Goal: Task Accomplishment & Management: Use online tool/utility

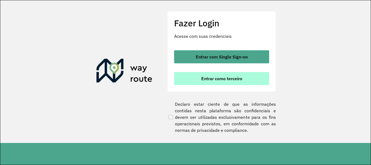
click at [216, 83] on button "Entrar como terceiro" at bounding box center [221, 78] width 95 height 13
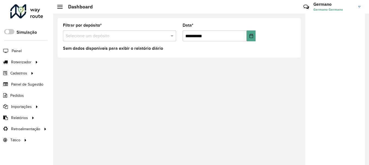
click at [362, 8] on link "Germano Germano Germano" at bounding box center [339, 7] width 51 height 14
drag, startPoint x: 349, startPoint y: 59, endPoint x: 346, endPoint y: 61, distance: 3.3
click at [349, 59] on span at bounding box center [351, 59] width 10 height 5
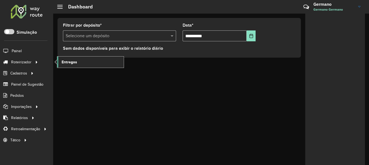
click at [76, 64] on span "Entregas" at bounding box center [69, 62] width 15 height 6
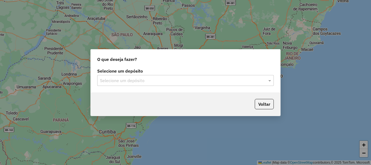
click at [249, 77] on input "text" at bounding box center [180, 80] width 160 height 7
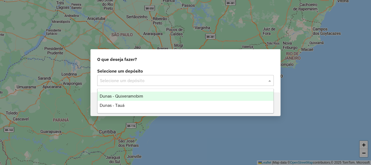
click at [154, 92] on div "Dunas - Quixeramobim" at bounding box center [185, 95] width 176 height 9
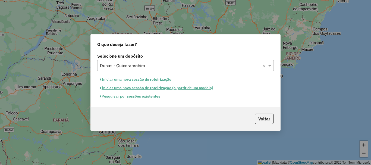
click at [153, 97] on button "Pesquisar por sessões existentes" at bounding box center [129, 96] width 65 height 8
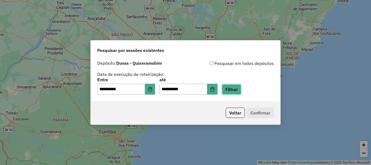
click at [240, 90] on button "Filtrar" at bounding box center [231, 89] width 19 height 10
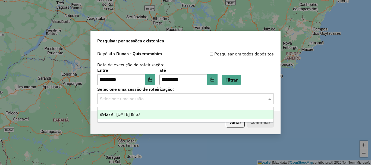
click at [265, 99] on div at bounding box center [185, 98] width 176 height 7
click at [173, 107] on ng-dropdown-panel "991279 - 19/08/2025 18:57" at bounding box center [185, 114] width 176 height 15
click at [176, 110] on div "991279 - 19/08/2025 18:57" at bounding box center [185, 114] width 176 height 9
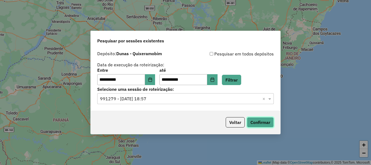
click at [265, 123] on button "Confirmar" at bounding box center [260, 122] width 27 height 10
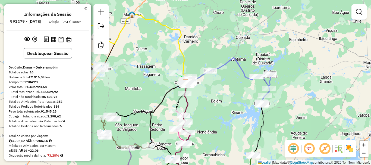
click at [51, 56] on button "Desbloquear Sessão" at bounding box center [48, 53] width 48 height 10
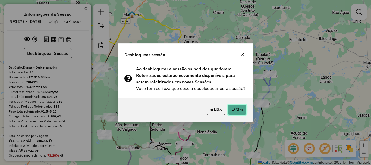
click at [232, 107] on button "Sim" at bounding box center [236, 110] width 19 height 10
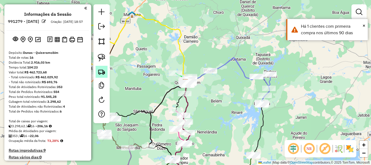
click at [104, 73] on img at bounding box center [102, 72] width 8 height 8
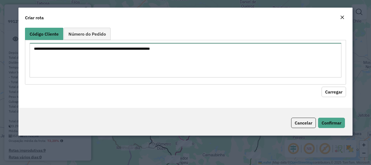
click at [144, 59] on textarea at bounding box center [185, 60] width 311 height 34
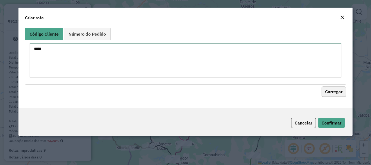
type textarea "****"
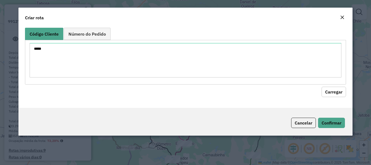
click at [332, 89] on button "Carregar" at bounding box center [333, 92] width 24 height 10
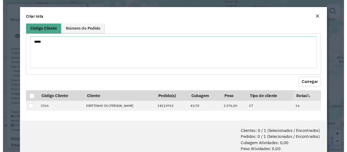
scroll to position [3, 0]
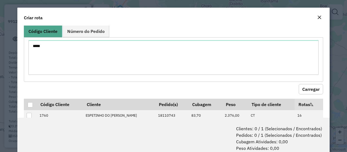
drag, startPoint x: 317, startPoint y: 16, endPoint x: 299, endPoint y: 38, distance: 28.2
click at [301, 40] on form "Criar rota Código Cliente Número do Pedido **** Carregar Código Cliente Cliente…" at bounding box center [173, 90] width 313 height 164
click at [318, 16] on em "Close" at bounding box center [320, 17] width 4 height 4
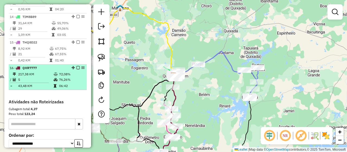
scroll to position [501, 0]
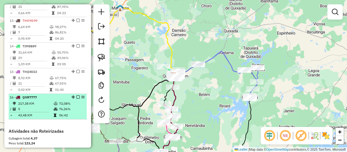
click at [38, 106] on td "217,38 KM" at bounding box center [36, 103] width 36 height 5
select select "**********"
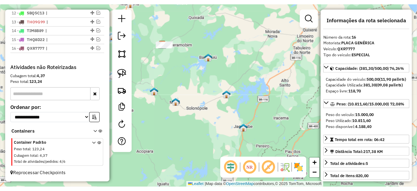
scroll to position [264, 0]
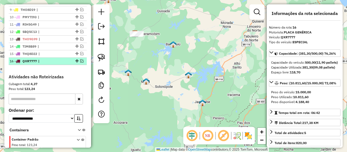
click at [30, 63] on span "QXR7777" at bounding box center [30, 61] width 14 height 4
click at [81, 62] on em at bounding box center [81, 60] width 3 height 3
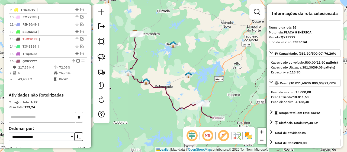
click at [176, 77] on div "Janela de atendimento Grade de atendimento Capacidade Transportadoras Veículos …" at bounding box center [173, 76] width 347 height 152
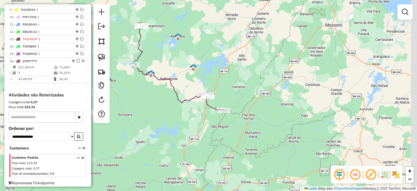
drag, startPoint x: 254, startPoint y: 91, endPoint x: 218, endPoint y: 66, distance: 43.5
click at [218, 66] on div "Janela de atendimento Grade de atendimento Capacidade Transportadoras Veículos …" at bounding box center [208, 95] width 417 height 191
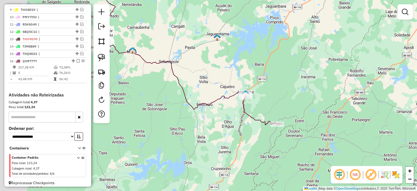
drag, startPoint x: 244, startPoint y: 89, endPoint x: 261, endPoint y: 84, distance: 17.7
click at [261, 84] on div "Janela de atendimento Grade de atendimento Capacidade Transportadoras Veículos …" at bounding box center [208, 95] width 417 height 191
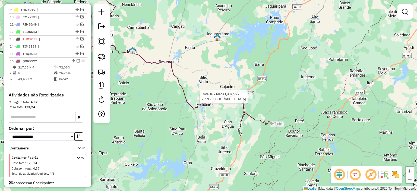
select select "**********"
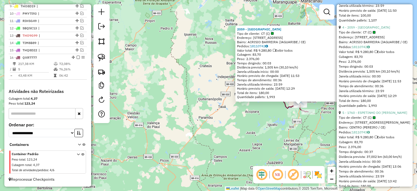
scroll to position [461, 0]
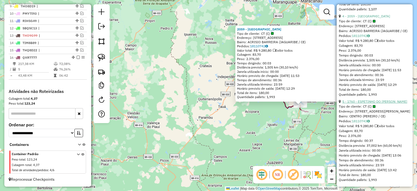
click at [371, 103] on link "5 - 1760 - ESPETINHO DO [PERSON_NAME]" at bounding box center [374, 101] width 65 height 4
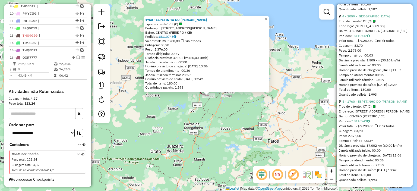
click at [250, 110] on div "1760 - ESPETINHO DO [PERSON_NAME] de cliente: CT (C) Endereço: [STREET_ADDRESS]…" at bounding box center [208, 95] width 417 height 191
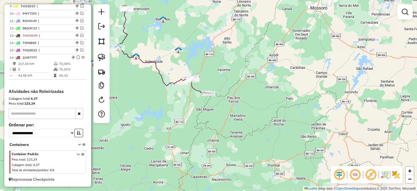
drag, startPoint x: 221, startPoint y: 96, endPoint x: 235, endPoint y: 98, distance: 14.8
click at [235, 98] on div "Janela de atendimento Grade de atendimento Capacidade Transportadoras Veículos …" at bounding box center [208, 95] width 417 height 191
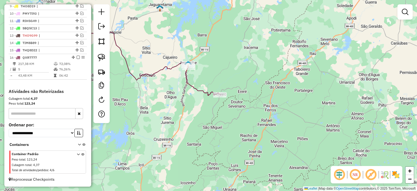
click at [220, 107] on div "Janela de atendimento Grade de atendimento Capacidade Transportadoras Veículos …" at bounding box center [208, 95] width 417 height 191
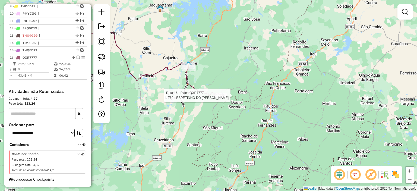
drag, startPoint x: 222, startPoint y: 99, endPoint x: 225, endPoint y: 102, distance: 4.2
click at [223, 98] on div at bounding box center [220, 95] width 14 height 5
select select "**********"
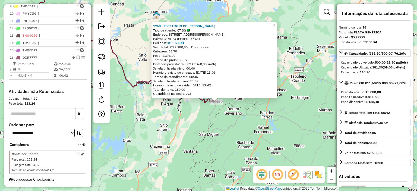
drag, startPoint x: 257, startPoint y: 105, endPoint x: 265, endPoint y: 112, distance: 10.2
click at [265, 112] on div "1760 - ESPETINHO DO [PERSON_NAME] de cliente: CT (C) Endereço: [STREET_ADDRESS]…" at bounding box center [208, 95] width 417 height 191
click at [143, 49] on div "1760 - ESPETINHO DO [PERSON_NAME] de cliente: CT (C) Endereço: [STREET_ADDRESS]…" at bounding box center [208, 95] width 417 height 191
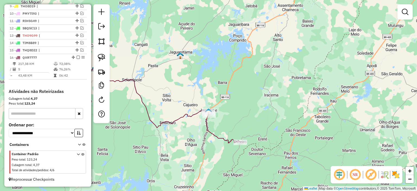
drag, startPoint x: 147, startPoint y: 52, endPoint x: 184, endPoint y: 113, distance: 71.4
click at [184, 113] on div "Janela de atendimento Grade de atendimento Capacidade Transportadoras Veículos …" at bounding box center [208, 95] width 417 height 191
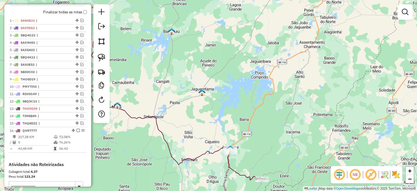
scroll to position [135, 0]
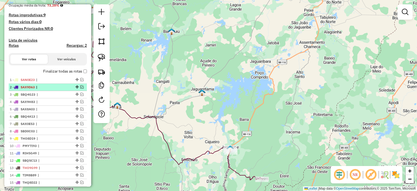
drag, startPoint x: 81, startPoint y: 91, endPoint x: 113, endPoint y: 103, distance: 34.3
click at [81, 88] on em at bounding box center [81, 86] width 3 height 3
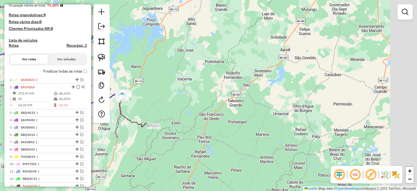
drag, startPoint x: 219, startPoint y: 126, endPoint x: 189, endPoint y: 97, distance: 42.0
click at [129, 76] on div "Janela de atendimento Grade de atendimento Capacidade Transportadoras Veículos …" at bounding box center [208, 95] width 417 height 191
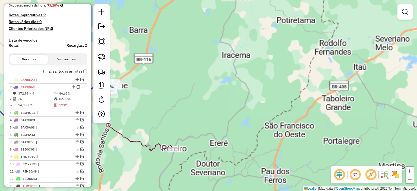
drag, startPoint x: 147, startPoint y: 95, endPoint x: 233, endPoint y: 125, distance: 91.5
click at [233, 127] on div "Janela de atendimento Grade de atendimento Capacidade Transportadoras Veículos …" at bounding box center [208, 95] width 417 height 191
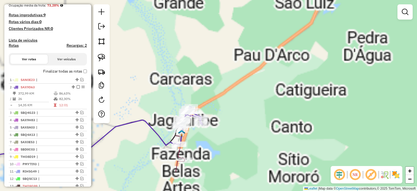
drag, startPoint x: 211, startPoint y: 128, endPoint x: 242, endPoint y: 75, distance: 62.2
click at [242, 75] on div "Janela de atendimento Grade de atendimento Capacidade Transportadoras Veículos …" at bounding box center [208, 95] width 417 height 191
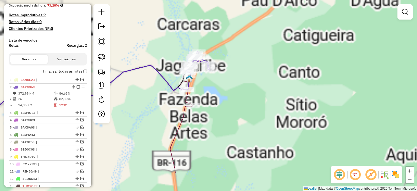
drag, startPoint x: 217, startPoint y: 106, endPoint x: 226, endPoint y: 86, distance: 22.5
click at [221, 83] on div "Janela de atendimento Grade de atendimento Capacidade Transportadoras Veículos …" at bounding box center [208, 95] width 417 height 191
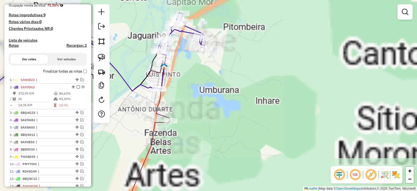
drag, startPoint x: 205, startPoint y: 74, endPoint x: 240, endPoint y: 119, distance: 57.5
click at [244, 121] on div "Janela de atendimento Grade de atendimento Capacidade Transportadoras Veículos …" at bounding box center [208, 95] width 417 height 191
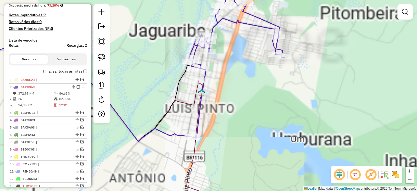
drag, startPoint x: 228, startPoint y: 147, endPoint x: 222, endPoint y: 102, distance: 46.1
click at [222, 90] on div "Janela de atendimento Grade de atendimento Capacidade Transportadoras Veículos …" at bounding box center [208, 95] width 417 height 191
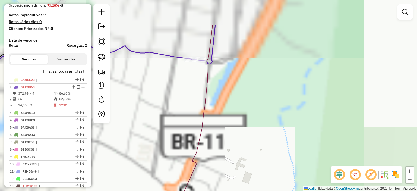
click at [224, 112] on div "Janela de atendimento Grade de atendimento Capacidade Transportadoras Veículos …" at bounding box center [208, 95] width 417 height 191
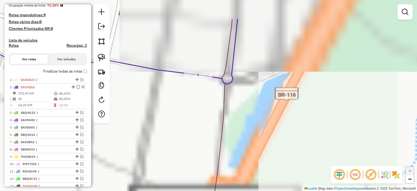
drag, startPoint x: 220, startPoint y: 75, endPoint x: 228, endPoint y: 109, distance: 34.9
click at [228, 109] on div "Janela de atendimento Grade de atendimento Capacidade Transportadoras Veículos …" at bounding box center [208, 95] width 417 height 191
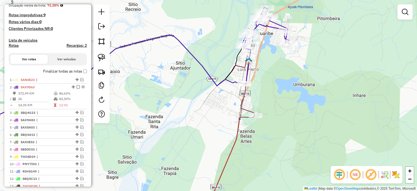
click at [263, 91] on div "Janela de atendimento Grade de atendimento Capacidade Transportadoras Veículos …" at bounding box center [208, 95] width 417 height 191
drag, startPoint x: 222, startPoint y: 103, endPoint x: 225, endPoint y: 104, distance: 3.4
click at [224, 104] on div "Janela de atendimento Grade de atendimento Capacidade Transportadoras Veículos …" at bounding box center [208, 95] width 417 height 191
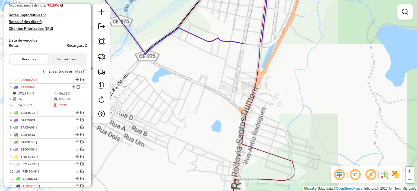
click at [256, 75] on icon at bounding box center [191, 88] width 210 height 229
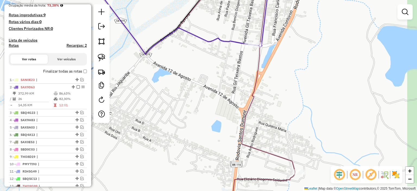
drag, startPoint x: 282, startPoint y: 108, endPoint x: 275, endPoint y: 108, distance: 7.3
click at [282, 108] on div "Janela de atendimento Grade de atendimento Capacidade Transportadoras Veículos …" at bounding box center [208, 95] width 417 height 191
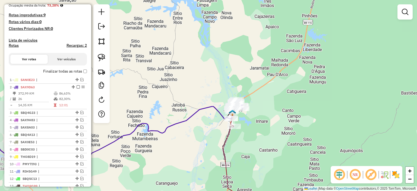
drag, startPoint x: 245, startPoint y: 105, endPoint x: 251, endPoint y: 107, distance: 5.8
click at [265, 122] on div "Janela de atendimento Grade de atendimento Capacidade Transportadoras Veículos …" at bounding box center [208, 95] width 417 height 191
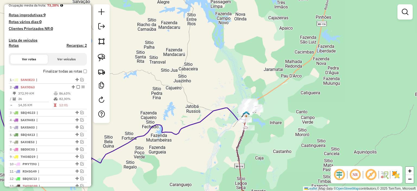
drag, startPoint x: 226, startPoint y: 80, endPoint x: 241, endPoint y: 78, distance: 15.1
click at [241, 78] on div "Janela de atendimento Grade de atendimento Capacidade Transportadoras Veículos …" at bounding box center [208, 95] width 417 height 191
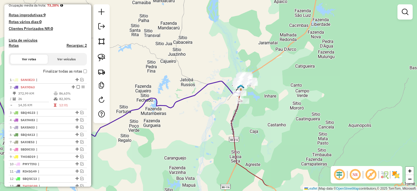
drag, startPoint x: 217, startPoint y: 96, endPoint x: 208, endPoint y: 71, distance: 26.3
click at [208, 71] on div "Janela de atendimento Grade de atendimento Capacidade Transportadoras Veículos …" at bounding box center [208, 95] width 417 height 191
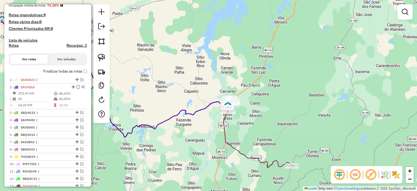
drag, startPoint x: 200, startPoint y: 61, endPoint x: 210, endPoint y: 96, distance: 36.8
click at [210, 99] on div "Janela de atendimento Grade de atendimento Capacidade Transportadoras Veículos …" at bounding box center [208, 95] width 417 height 191
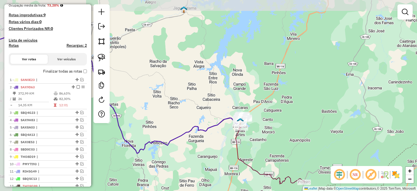
drag, startPoint x: 206, startPoint y: 86, endPoint x: 221, endPoint y: 88, distance: 14.8
click at [221, 88] on div "Janela de atendimento Grade de atendimento Capacidade Transportadoras Veículos …" at bounding box center [208, 95] width 417 height 191
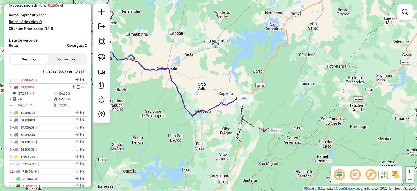
drag, startPoint x: 218, startPoint y: 96, endPoint x: 227, endPoint y: 92, distance: 9.6
click at [227, 92] on div "Janela de atendimento Grade de atendimento Capacidade Transportadoras Veículos …" at bounding box center [208, 95] width 417 height 191
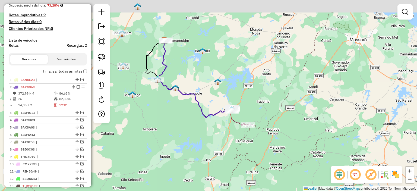
drag, startPoint x: 207, startPoint y: 88, endPoint x: 222, endPoint y: 109, distance: 26.4
click at [220, 110] on div "Janela de atendimento Grade de atendimento Capacidade Transportadoras Veículos …" at bounding box center [208, 95] width 417 height 191
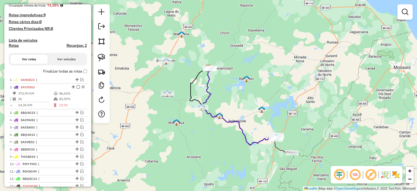
drag, startPoint x: 201, startPoint y: 83, endPoint x: 217, endPoint y: 101, distance: 23.6
click at [233, 106] on div "Janela de atendimento Grade de atendimento Capacidade Transportadoras Veículos …" at bounding box center [208, 95] width 417 height 191
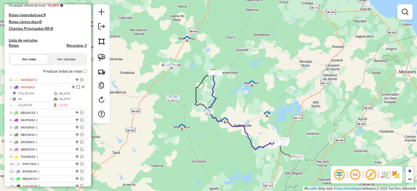
drag, startPoint x: 219, startPoint y: 96, endPoint x: 224, endPoint y: 103, distance: 8.3
click at [227, 102] on icon at bounding box center [245, 110] width 74 height 77
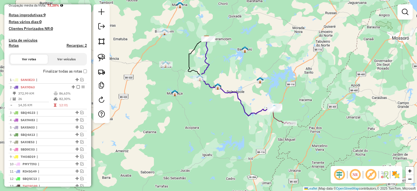
drag, startPoint x: 194, startPoint y: 141, endPoint x: 182, endPoint y: 128, distance: 16.7
click at [181, 133] on div "Janela de atendimento Grade de atendimento Capacidade Transportadoras Veículos …" at bounding box center [208, 95] width 417 height 191
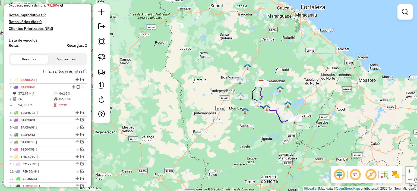
drag, startPoint x: 181, startPoint y: 103, endPoint x: 242, endPoint y: 115, distance: 63.0
click at [242, 115] on div "Janela de atendimento Grade de atendimento Capacidade Transportadoras Veículos …" at bounding box center [208, 95] width 417 height 191
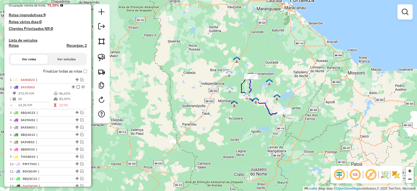
drag, startPoint x: 236, startPoint y: 126, endPoint x: 225, endPoint y: 119, distance: 13.1
click at [225, 119] on div "Janela de atendimento Grade de atendimento Capacidade Transportadoras Veículos …" at bounding box center [208, 95] width 417 height 191
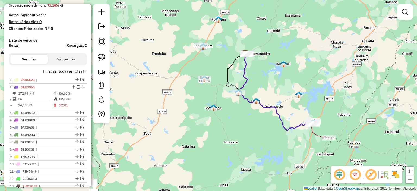
drag, startPoint x: 221, startPoint y: 96, endPoint x: 188, endPoint y: 113, distance: 37.0
click at [188, 113] on div "Janela de atendimento Grade de atendimento Capacidade Transportadoras Veículos …" at bounding box center [208, 95] width 417 height 191
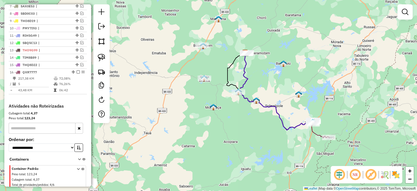
scroll to position [289, 0]
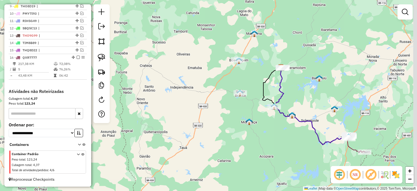
drag, startPoint x: 228, startPoint y: 77, endPoint x: 206, endPoint y: 78, distance: 22.0
click at [176, 67] on div "Janela de atendimento Grade de atendimento Capacidade Transportadoras Veículos …" at bounding box center [208, 95] width 417 height 191
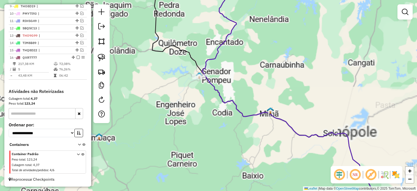
drag, startPoint x: 188, startPoint y: 58, endPoint x: 174, endPoint y: 61, distance: 14.3
click at [172, 54] on div "Janela de atendimento Grade de atendimento Capacidade Transportadoras Veículos …" at bounding box center [208, 95] width 417 height 191
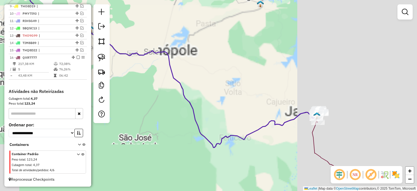
drag, startPoint x: 183, startPoint y: 61, endPoint x: 161, endPoint y: 52, distance: 24.0
click at [160, 48] on div "Janela de atendimento Grade de atendimento Capacidade Transportadoras Veículos …" at bounding box center [208, 95] width 417 height 191
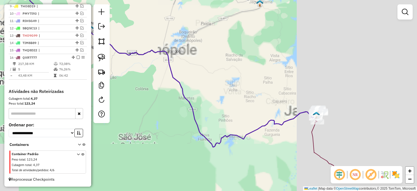
click at [239, 81] on div "Janela de atendimento Grade de atendimento Capacidade Transportadoras Veículos …" at bounding box center [208, 95] width 417 height 191
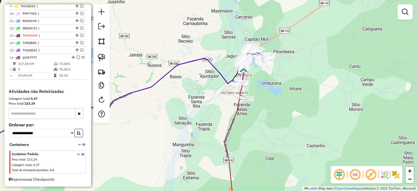
drag, startPoint x: 263, startPoint y: 107, endPoint x: 255, endPoint y: 110, distance: 8.3
click at [260, 109] on div "Janela de atendimento Grade de atendimento Capacidade Transportadoras Veículos …" at bounding box center [208, 95] width 417 height 191
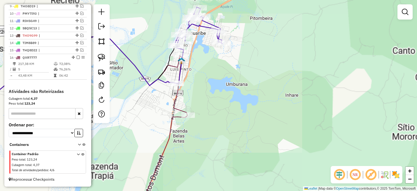
drag, startPoint x: 222, startPoint y: 81, endPoint x: 253, endPoint y: 89, distance: 32.1
click at [255, 87] on div "Janela de atendimento Grade de atendimento Capacidade Transportadoras Veículos …" at bounding box center [208, 95] width 417 height 191
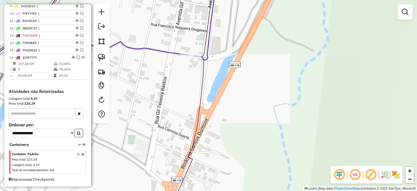
drag, startPoint x: 229, startPoint y: 99, endPoint x: 229, endPoint y: 105, distance: 6.3
click at [232, 105] on div "Janela de atendimento Grade de atendimento Capacidade Transportadoras Veículos …" at bounding box center [208, 95] width 417 height 191
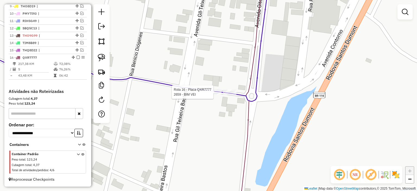
select select "**********"
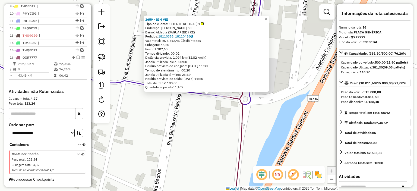
click at [184, 34] on link "18110355, 18110436" at bounding box center [175, 36] width 35 height 4
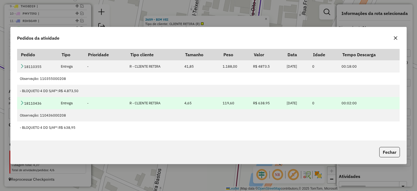
click at [23, 104] on icon at bounding box center [22, 102] width 4 height 4
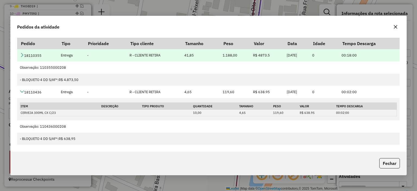
click at [22, 56] on icon at bounding box center [22, 55] width 4 height 4
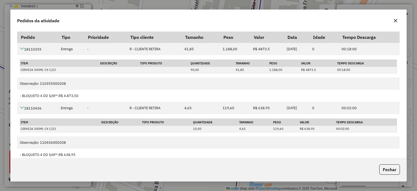
click at [371, 21] on icon "button" at bounding box center [395, 20] width 4 height 4
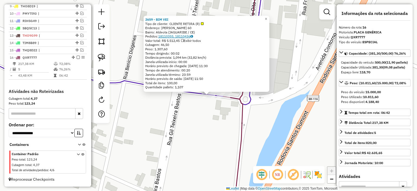
click at [186, 37] on link "18110355, 18110436" at bounding box center [175, 36] width 35 height 4
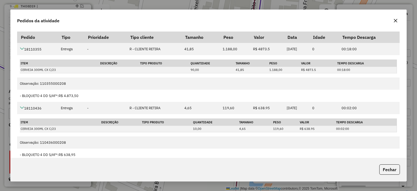
click at [371, 21] on icon "button" at bounding box center [395, 20] width 4 height 4
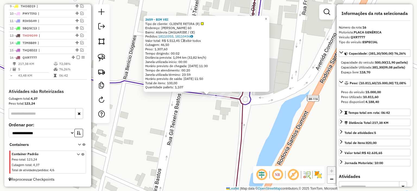
click at [176, 119] on div "Rota 16 - Placa QXR7777 2659 - BIM VEI 2659 - BIM VEI Tipo de cliente: CLIENTE …" at bounding box center [208, 95] width 417 height 191
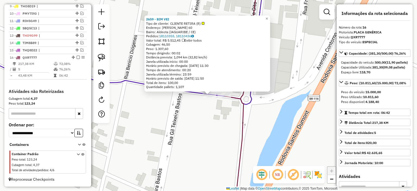
click at [202, 114] on div "2659 - BIM VEI Tipo de cliente: CLIENTE RETIRA (R) Endereço: [PERSON_NAME] DIOG…" at bounding box center [208, 95] width 417 height 191
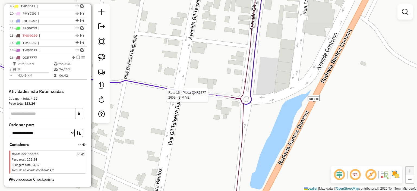
select select "**********"
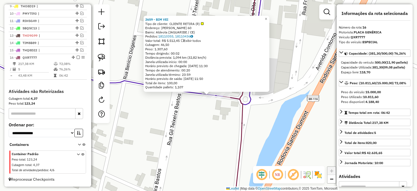
click at [174, 118] on div "2659 - BIM VEI Tipo de cliente: CLIENTE RETIRA (R) Endereço: [PERSON_NAME] DIOG…" at bounding box center [208, 95] width 417 height 191
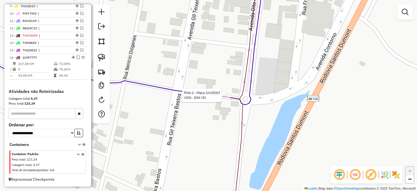
select select "**********"
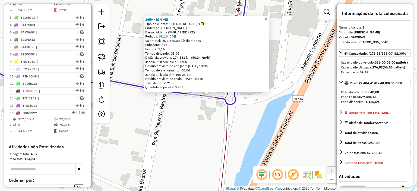
scroll to position [219, 0]
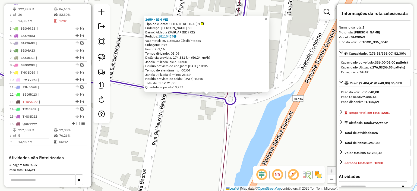
click at [169, 35] on link "18110437" at bounding box center [167, 36] width 18 height 4
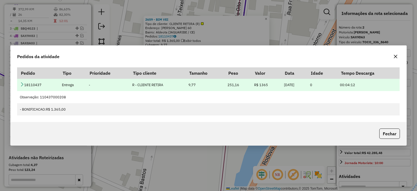
click at [22, 84] on icon at bounding box center [22, 84] width 4 height 4
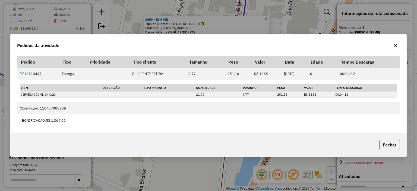
click at [371, 142] on button "Fechar" at bounding box center [389, 145] width 21 height 10
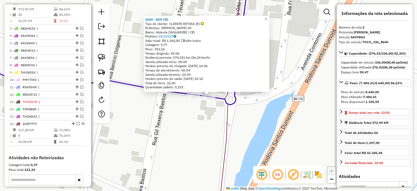
click at [194, 100] on div "2659 - BIM VEI Tipo de cliente: CLIENTE RETIRA (R) Endereço: [PERSON_NAME] DIOG…" at bounding box center [208, 95] width 417 height 191
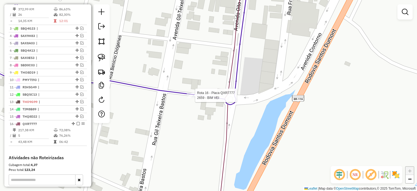
select select "**********"
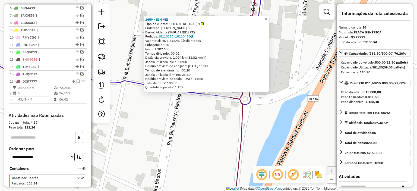
scroll to position [289, 0]
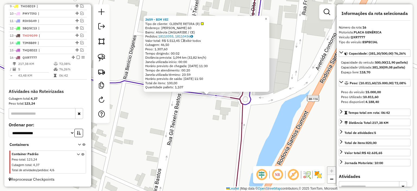
click at [170, 39] on div "Valor total: R$ 5.512,45 Exibir todos" at bounding box center [206, 41] width 122 height 4
click at [172, 37] on link "18110355, 18110436" at bounding box center [175, 36] width 35 height 4
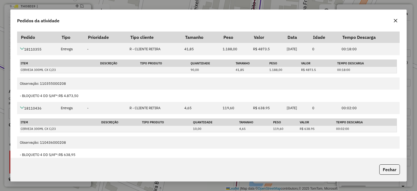
click at [371, 20] on icon "button" at bounding box center [395, 20] width 4 height 4
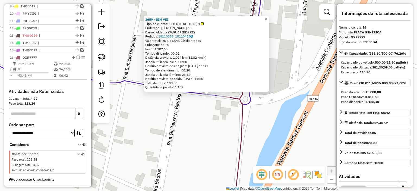
click at [213, 117] on div "2659 - BIM VEI Tipo de cliente: CLIENTE RETIRA (R) Endereço: [PERSON_NAME] DIOG…" at bounding box center [208, 95] width 417 height 191
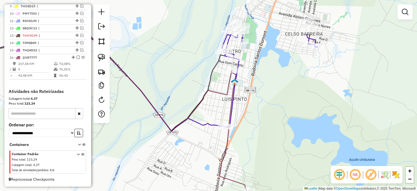
drag, startPoint x: 196, startPoint y: 51, endPoint x: 220, endPoint y: 105, distance: 58.6
click at [220, 105] on div "Janela de atendimento Grade de atendimento Capacidade Transportadoras Veículos …" at bounding box center [208, 95] width 417 height 191
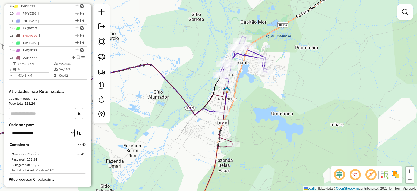
drag, startPoint x: 204, startPoint y: 54, endPoint x: 220, endPoint y: 109, distance: 56.9
click at [222, 113] on div "Janela de atendimento Grade de atendimento Capacidade Transportadoras Veículos …" at bounding box center [208, 95] width 417 height 191
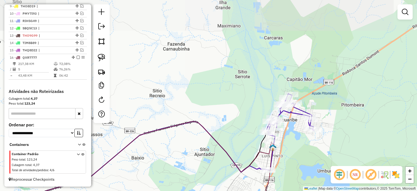
drag, startPoint x: 186, startPoint y: 78, endPoint x: 218, endPoint y: 78, distance: 31.5
click at [217, 79] on div "Janela de atendimento Grade de atendimento Capacidade Transportadoras Veículos …" at bounding box center [208, 95] width 417 height 191
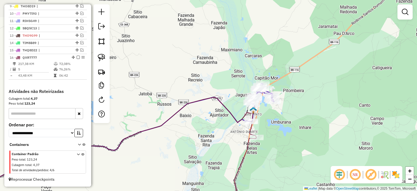
drag, startPoint x: 187, startPoint y: 85, endPoint x: 216, endPoint y: 82, distance: 29.2
click at [216, 82] on div "Janela de atendimento Grade de atendimento Capacidade Transportadoras Veículos …" at bounding box center [208, 95] width 417 height 191
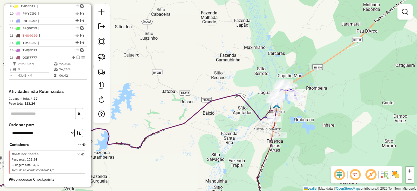
drag, startPoint x: 189, startPoint y: 85, endPoint x: 226, endPoint y: 86, distance: 37.5
click at [226, 86] on div "Janela de atendimento Grade de atendimento Capacidade Transportadoras Veículos …" at bounding box center [208, 95] width 417 height 191
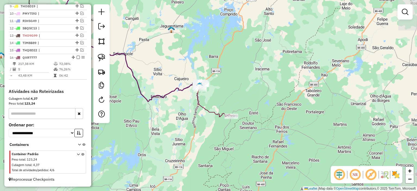
drag, startPoint x: 173, startPoint y: 71, endPoint x: 225, endPoint y: 102, distance: 61.0
click at [224, 102] on div "Janela de atendimento Grade de atendimento Capacidade Transportadoras Veículos …" at bounding box center [208, 95] width 417 height 191
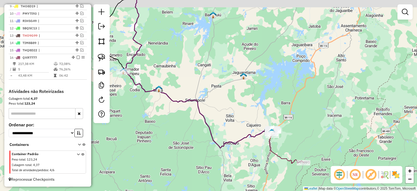
drag, startPoint x: 201, startPoint y: 87, endPoint x: 237, endPoint y: 106, distance: 40.2
click at [244, 111] on div "Janela de atendimento Grade de atendimento Capacidade Transportadoras Veículos …" at bounding box center [208, 95] width 417 height 191
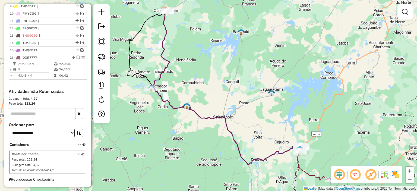
drag, startPoint x: 208, startPoint y: 73, endPoint x: 240, endPoint y: 113, distance: 51.2
click at [239, 115] on div "Janela de atendimento Grade de atendimento Capacidade Transportadoras Veículos …" at bounding box center [208, 95] width 417 height 191
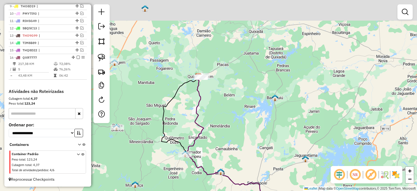
drag, startPoint x: 224, startPoint y: 87, endPoint x: 246, endPoint y: 120, distance: 39.9
click at [245, 121] on div "Janela de atendimento Grade de atendimento Capacidade Transportadoras Veículos …" at bounding box center [208, 95] width 417 height 191
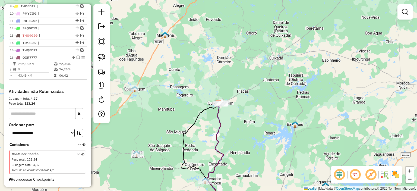
drag, startPoint x: 192, startPoint y: 66, endPoint x: 226, endPoint y: 104, distance: 51.1
click at [226, 105] on div "Janela de atendimento Grade de atendimento Capacidade Transportadoras Veículos …" at bounding box center [208, 95] width 417 height 191
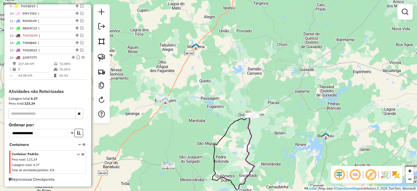
drag, startPoint x: 215, startPoint y: 100, endPoint x: 208, endPoint y: 89, distance: 13.0
click at [208, 89] on div "Janela de atendimento Grade de atendimento Capacidade Transportadoras Veículos …" at bounding box center [208, 95] width 417 height 191
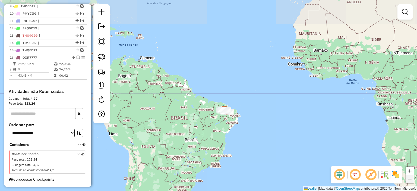
drag, startPoint x: 212, startPoint y: 52, endPoint x: 259, endPoint y: 75, distance: 52.2
click at [259, 75] on div "Janela de atendimento Grade de atendimento Capacidade Transportadoras Veículos …" at bounding box center [208, 95] width 417 height 191
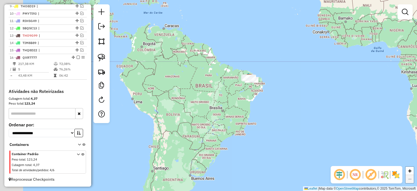
drag, startPoint x: 214, startPoint y: 76, endPoint x: 239, endPoint y: 43, distance: 41.6
click at [240, 42] on div "Janela de atendimento Grade de atendimento Capacidade Transportadoras Veículos …" at bounding box center [208, 95] width 417 height 191
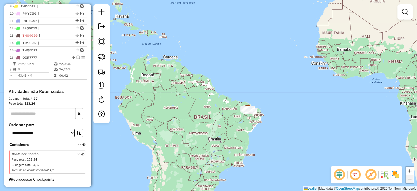
drag, startPoint x: 232, startPoint y: 61, endPoint x: 232, endPoint y: 80, distance: 19.0
click at [232, 80] on div "Janela de atendimento Grade de atendimento Capacidade Transportadoras Veículos …" at bounding box center [208, 95] width 417 height 191
click at [163, 61] on div "Janela de atendimento Grade de atendimento Capacidade Transportadoras Veículos …" at bounding box center [208, 95] width 417 height 191
click at [162, 74] on div "Janela de atendimento Grade de atendimento Capacidade Transportadoras Veículos …" at bounding box center [208, 95] width 417 height 191
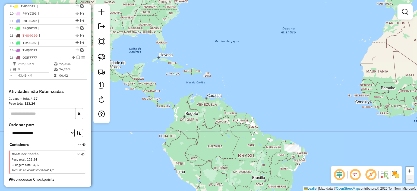
drag, startPoint x: 148, startPoint y: 96, endPoint x: 200, endPoint y: 106, distance: 52.3
click at [194, 133] on div "Janela de atendimento Grade de atendimento Capacidade Transportadoras Veículos …" at bounding box center [208, 95] width 417 height 191
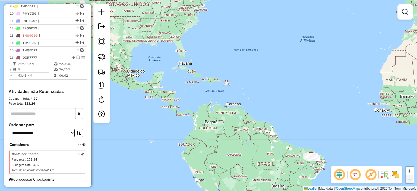
drag, startPoint x: 151, startPoint y: 52, endPoint x: 184, endPoint y: 64, distance: 34.2
click at [171, 64] on div "Janela de atendimento Grade de atendimento Capacidade Transportadoras Veículos …" at bounding box center [208, 95] width 417 height 191
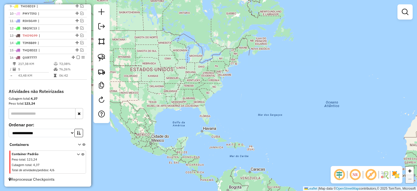
drag, startPoint x: 254, startPoint y: 42, endPoint x: 281, endPoint y: 102, distance: 65.8
click at [279, 104] on div "Janela de atendimento Grade de atendimento Capacidade Transportadoras Veículos …" at bounding box center [208, 95] width 417 height 191
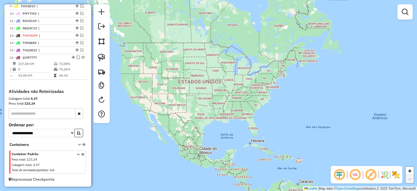
drag, startPoint x: 191, startPoint y: 36, endPoint x: 237, endPoint y: 49, distance: 47.2
click at [237, 49] on div "Janela de atendimento Grade de atendimento Capacidade Transportadoras Veículos …" at bounding box center [208, 95] width 417 height 191
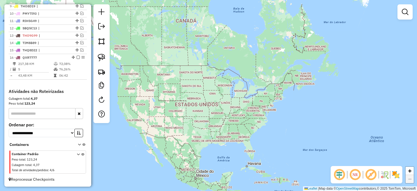
drag, startPoint x: 244, startPoint y: 40, endPoint x: 240, endPoint y: 63, distance: 23.2
click at [241, 63] on div "Janela de atendimento Grade de atendimento Capacidade Transportadoras Veículos …" at bounding box center [208, 95] width 417 height 191
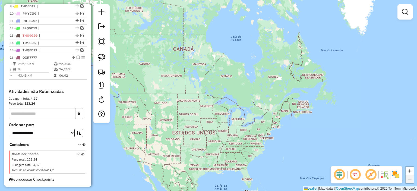
drag, startPoint x: 214, startPoint y: 30, endPoint x: 211, endPoint y: 58, distance: 28.4
click at [211, 58] on div "Janela de atendimento Grade de atendimento Capacidade Transportadoras Veículos …" at bounding box center [208, 95] width 417 height 191
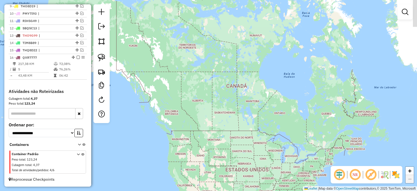
drag, startPoint x: 137, startPoint y: 105, endPoint x: 189, endPoint y: 142, distance: 63.7
click at [189, 142] on div "Janela de atendimento Grade de atendimento Capacidade Transportadoras Veículos …" at bounding box center [208, 95] width 417 height 191
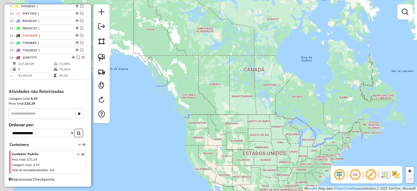
drag, startPoint x: 204, startPoint y: 86, endPoint x: 229, endPoint y: 75, distance: 27.7
click at [229, 74] on div "Janela de atendimento Grade de atendimento Capacidade Transportadoras Veículos …" at bounding box center [208, 95] width 417 height 191
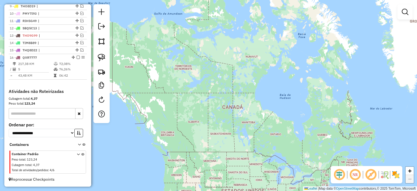
drag, startPoint x: 219, startPoint y: 61, endPoint x: 190, endPoint y: 66, distance: 29.8
click at [193, 90] on div "Janela de atendimento Grade de atendimento Capacidade Transportadoras Veículos …" at bounding box center [208, 95] width 417 height 191
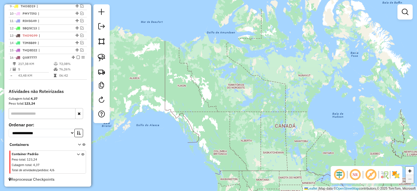
drag, startPoint x: 188, startPoint y: 62, endPoint x: 233, endPoint y: 90, distance: 53.0
click at [233, 90] on div "Janela de atendimento Grade de atendimento Capacidade Transportadoras Veículos …" at bounding box center [208, 95] width 417 height 191
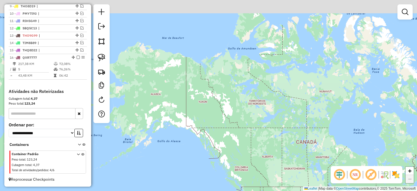
drag, startPoint x: 204, startPoint y: 65, endPoint x: 229, endPoint y: 83, distance: 31.2
click at [229, 83] on div "Janela de atendimento Grade de atendimento Capacidade Transportadoras Veículos …" at bounding box center [208, 95] width 417 height 191
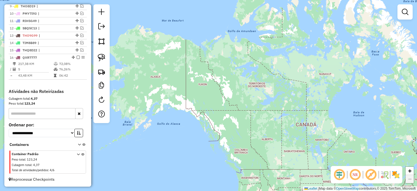
drag, startPoint x: 225, startPoint y: 91, endPoint x: 222, endPoint y: 71, distance: 20.2
click at [221, 71] on div "Janela de atendimento Grade de atendimento Capacidade Transportadoras Veículos …" at bounding box center [208, 95] width 417 height 191
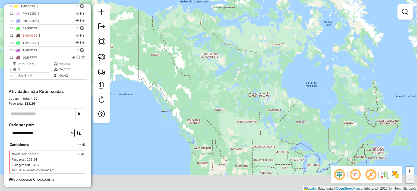
drag, startPoint x: 262, startPoint y: 123, endPoint x: 228, endPoint y: 103, distance: 39.7
click at [213, 92] on div "Janela de atendimento Grade de atendimento Capacidade Transportadoras Veículos …" at bounding box center [208, 95] width 417 height 191
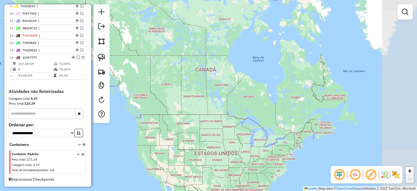
drag, startPoint x: 240, startPoint y: 108, endPoint x: 205, endPoint y: 92, distance: 38.3
click at [205, 92] on div "Janela de atendimento Grade de atendimento Capacidade Transportadoras Veículos …" at bounding box center [208, 95] width 417 height 191
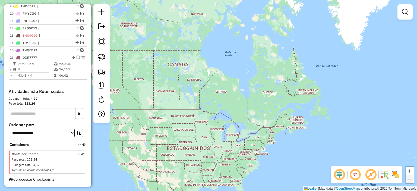
drag, startPoint x: 221, startPoint y: 96, endPoint x: 191, endPoint y: 91, distance: 30.2
click at [191, 90] on div "Janela de atendimento Grade de atendimento Capacidade Transportadoras Veículos …" at bounding box center [208, 95] width 417 height 191
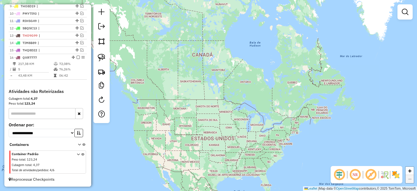
drag, startPoint x: 178, startPoint y: 100, endPoint x: 199, endPoint y: 97, distance: 22.0
click at [201, 92] on div "Janela de atendimento Grade de atendimento Capacidade Transportadoras Veículos …" at bounding box center [208, 95] width 417 height 191
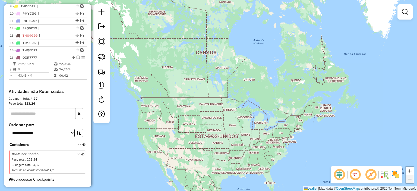
drag, startPoint x: 181, startPoint y: 97, endPoint x: 185, endPoint y: 94, distance: 5.1
click at [185, 94] on div "Janela de atendimento Grade de atendimento Capacidade Transportadoras Veículos …" at bounding box center [208, 95] width 417 height 191
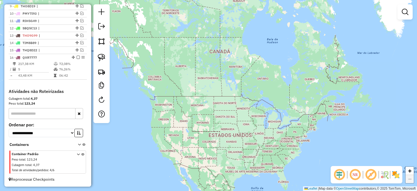
drag, startPoint x: 159, startPoint y: 90, endPoint x: 172, endPoint y: 90, distance: 12.2
click at [172, 90] on div "Janela de atendimento Grade de atendimento Capacidade Transportadoras Veículos …" at bounding box center [208, 95] width 417 height 191
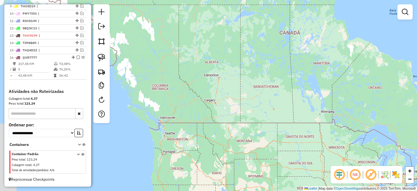
drag, startPoint x: 160, startPoint y: 87, endPoint x: 200, endPoint y: 109, distance: 45.1
click at [185, 111] on div "Janela de atendimento Grade de atendimento Capacidade Transportadoras Veículos …" at bounding box center [208, 95] width 417 height 191
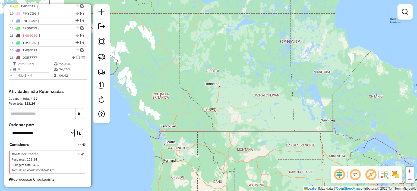
drag, startPoint x: 204, startPoint y: 103, endPoint x: 202, endPoint y: 112, distance: 8.6
click at [202, 112] on div "Janela de atendimento Grade de atendimento Capacidade Transportadoras Veículos …" at bounding box center [208, 95] width 417 height 191
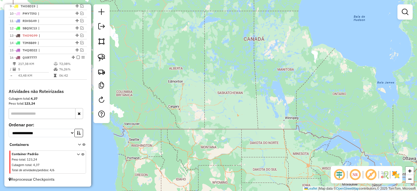
drag, startPoint x: 297, startPoint y: 95, endPoint x: 259, endPoint y: 92, distance: 38.4
click at [259, 92] on div "Janela de atendimento Grade de atendimento Capacidade Transportadoras Veículos …" at bounding box center [208, 95] width 417 height 191
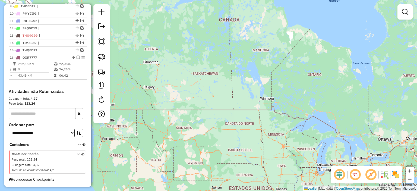
drag, startPoint x: 275, startPoint y: 103, endPoint x: 253, endPoint y: 85, distance: 28.0
click at [253, 85] on div "Janela de atendimento Grade de atendimento Capacidade Transportadoras Veículos …" at bounding box center [208, 95] width 417 height 191
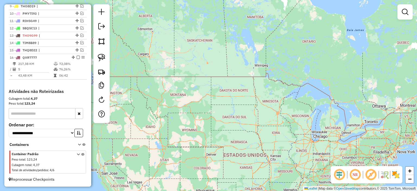
drag, startPoint x: 255, startPoint y: 118, endPoint x: 251, endPoint y: 100, distance: 19.1
click at [251, 92] on div "Janela de atendimento Grade de atendimento Capacidade Transportadoras Veículos …" at bounding box center [208, 95] width 417 height 191
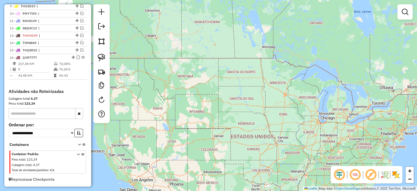
drag, startPoint x: 244, startPoint y: 108, endPoint x: 249, endPoint y: 97, distance: 12.4
click at [249, 97] on div "Janela de atendimento Grade de atendimento Capacidade Transportadoras Veículos …" at bounding box center [208, 95] width 417 height 191
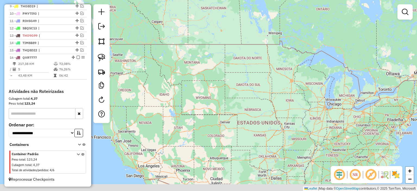
drag, startPoint x: 205, startPoint y: 118, endPoint x: 215, endPoint y: 116, distance: 9.9
click at [213, 104] on div "Janela de atendimento Grade de atendimento Capacidade Transportadoras Veículos …" at bounding box center [208, 95] width 417 height 191
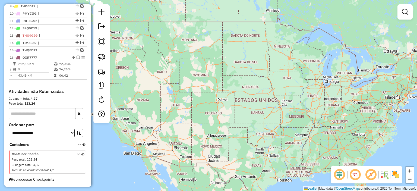
drag, startPoint x: 213, startPoint y: 131, endPoint x: 210, endPoint y: 108, distance: 23.3
click at [210, 108] on div "Janela de atendimento Grade de atendimento Capacidade Transportadoras Veículos …" at bounding box center [208, 95] width 417 height 191
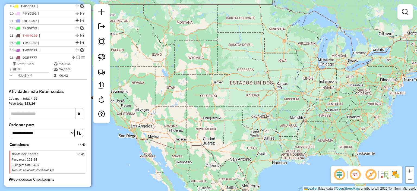
drag, startPoint x: 203, startPoint y: 130, endPoint x: 199, endPoint y: 119, distance: 11.7
click at [199, 119] on div "Janela de atendimento Grade de atendimento Capacidade Transportadoras Veículos …" at bounding box center [208, 95] width 417 height 191
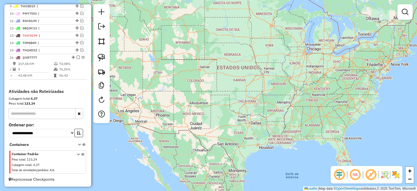
drag, startPoint x: 193, startPoint y: 122, endPoint x: 204, endPoint y: 121, distance: 11.5
click at [188, 118] on div "Janela de atendimento Grade de atendimento Capacidade Transportadoras Veículos …" at bounding box center [208, 95] width 417 height 191
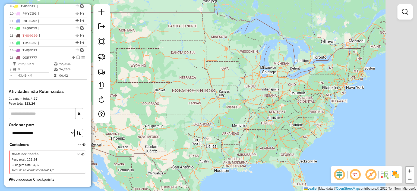
drag, startPoint x: 233, startPoint y: 106, endPoint x: 197, endPoint y: 129, distance: 42.5
click at [192, 133] on div "Janela de atendimento Grade de atendimento Capacidade Transportadoras Veículos …" at bounding box center [208, 95] width 417 height 191
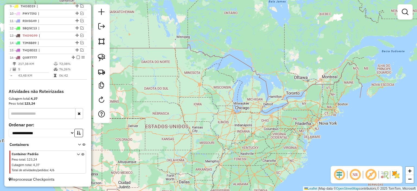
drag, startPoint x: 208, startPoint y: 77, endPoint x: 181, endPoint y: 112, distance: 44.4
click at [181, 112] on div "Janela de atendimento Grade de atendimento Capacidade Transportadoras Veículos …" at bounding box center [208, 95] width 417 height 191
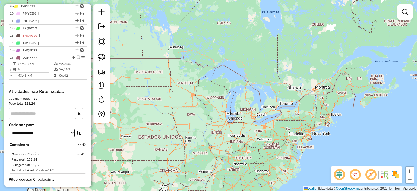
drag, startPoint x: 202, startPoint y: 75, endPoint x: 194, endPoint y: 87, distance: 13.8
click at [194, 87] on div "Janela de atendimento Grade de atendimento Capacidade Transportadoras Veículos …" at bounding box center [208, 95] width 417 height 191
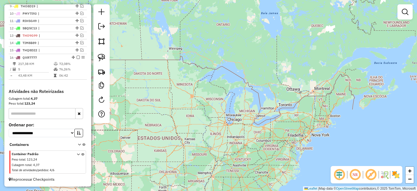
click at [243, 80] on div "Janela de atendimento Grade de atendimento Capacidade Transportadoras Veículos …" at bounding box center [208, 95] width 417 height 191
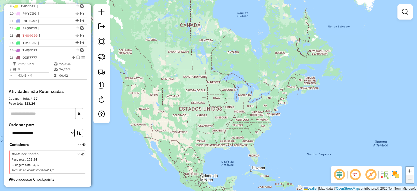
click at [233, 130] on div "Janela de atendimento Grade de atendimento Capacidade Transportadoras Veículos …" at bounding box center [208, 95] width 417 height 191
drag, startPoint x: 284, startPoint y: 134, endPoint x: 270, endPoint y: 147, distance: 19.0
click at [284, 135] on div "Janela de atendimento Grade de atendimento Capacidade Transportadoras Veículos …" at bounding box center [208, 95] width 417 height 191
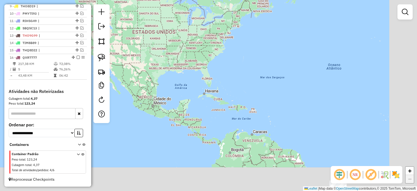
drag, startPoint x: 270, startPoint y: 148, endPoint x: 213, endPoint y: 28, distance: 133.4
click at [188, 13] on div "Janela de atendimento Grade de atendimento Capacidade Transportadoras Veículos …" at bounding box center [208, 95] width 417 height 191
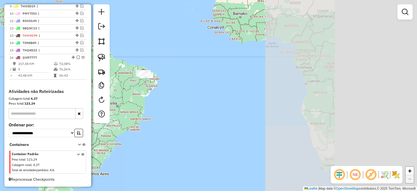
drag, startPoint x: 287, startPoint y: 81, endPoint x: 179, endPoint y: 43, distance: 115.1
click at [179, 43] on div "Janela de atendimento Grade de atendimento Capacidade Transportadoras Veículos …" at bounding box center [208, 95] width 417 height 191
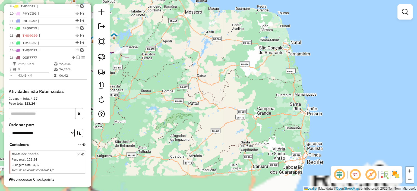
drag, startPoint x: 141, startPoint y: 62, endPoint x: 232, endPoint y: 132, distance: 114.9
click at [254, 144] on div "Janela de atendimento Grade de atendimento Capacidade Transportadoras Veículos …" at bounding box center [208, 95] width 417 height 191
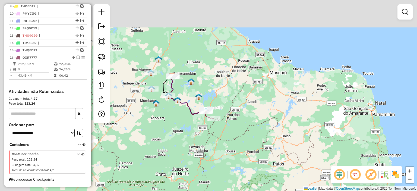
drag, startPoint x: 185, startPoint y: 83, endPoint x: 235, endPoint y: 125, distance: 65.9
click at [258, 136] on div "Janela de atendimento Grade de atendimento Capacidade Transportadoras Veículos …" at bounding box center [208, 95] width 417 height 191
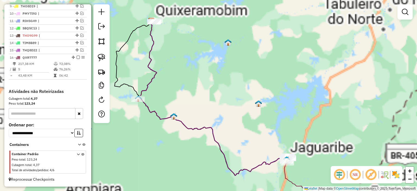
click at [208, 52] on div "Janela de atendimento Grade de atendimento Capacidade Transportadoras Veículos …" at bounding box center [208, 95] width 417 height 191
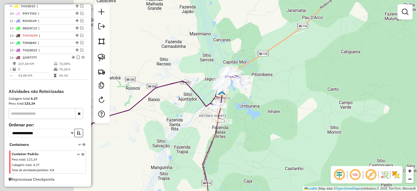
drag, startPoint x: 184, startPoint y: 107, endPoint x: 277, endPoint y: 105, distance: 92.6
click at [284, 105] on div "Janela de atendimento Grade de atendimento Capacidade Transportadoras Veículos …" at bounding box center [208, 95] width 417 height 191
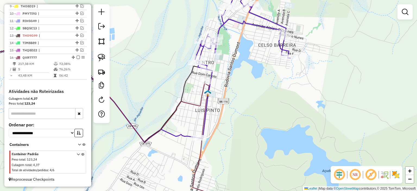
drag, startPoint x: 228, startPoint y: 70, endPoint x: 225, endPoint y: 82, distance: 12.3
click at [230, 84] on div "Janela de atendimento Grade de atendimento Capacidade Transportadoras Veículos …" at bounding box center [208, 95] width 417 height 191
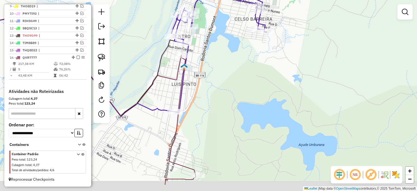
drag, startPoint x: 243, startPoint y: 102, endPoint x: 230, endPoint y: 68, distance: 36.1
click at [230, 67] on div "Janela de atendimento Grade de atendimento Capacidade Transportadoras Veículos …" at bounding box center [208, 95] width 417 height 191
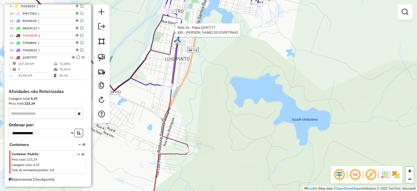
select select "**********"
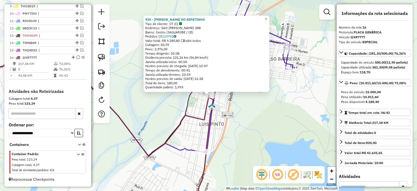
click at [247, 133] on div "930 - [PERSON_NAME] DO ESPETINHO Tipo de cliente: CT (C) Endereço: SAO VICENTE …" at bounding box center [208, 95] width 417 height 191
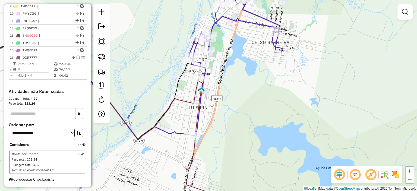
drag, startPoint x: 236, startPoint y: 131, endPoint x: 218, endPoint y: 81, distance: 52.4
click at [213, 77] on div "Janela de atendimento Grade de atendimento Capacidade Transportadoras Veículos …" at bounding box center [208, 95] width 417 height 191
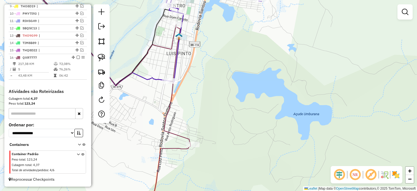
click at [175, 21] on div "Rota 16 - Placa QXR7777 930 - DANIEL DO ESPETINHO Janela de atendimento Grade d…" at bounding box center [208, 95] width 417 height 191
select select "**********"
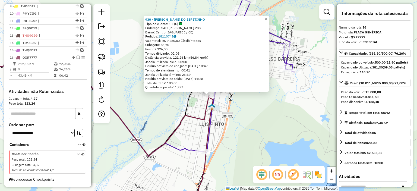
click at [172, 37] on link "18110741" at bounding box center [167, 36] width 18 height 4
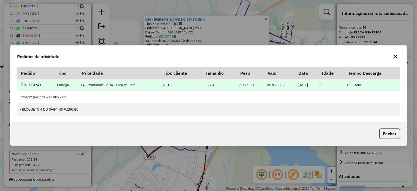
click at [24, 85] on icon at bounding box center [22, 84] width 4 height 4
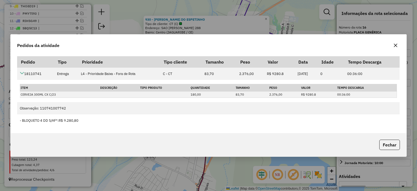
click at [371, 48] on button "button" at bounding box center [395, 45] width 9 height 9
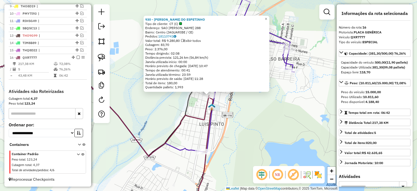
drag, startPoint x: 226, startPoint y: 115, endPoint x: 220, endPoint y: 108, distance: 9.1
click at [220, 108] on div "930 - [PERSON_NAME] DO ESPETINHO Tipo de cliente: CT (C) Endereço: SAO VICENTE …" at bounding box center [208, 95] width 417 height 191
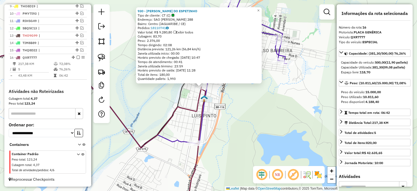
click at [222, 117] on div "930 - [PERSON_NAME] DO ESPETINHO Tipo de cliente: CT (C) Endereço: SAO VICENTE …" at bounding box center [208, 95] width 417 height 191
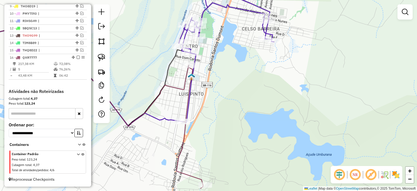
drag, startPoint x: 232, startPoint y: 153, endPoint x: 214, endPoint y: 100, distance: 56.8
click at [213, 96] on div "Janela de atendimento Grade de atendimento Capacidade Transportadoras Veículos …" at bounding box center [208, 95] width 417 height 191
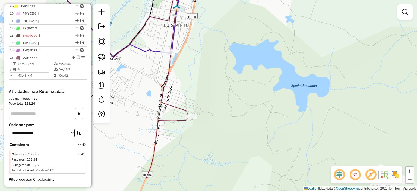
drag, startPoint x: 217, startPoint y: 140, endPoint x: 204, endPoint y: 93, distance: 48.5
click at [204, 92] on div "Janela de atendimento Grade de atendimento Capacidade Transportadoras Veículos …" at bounding box center [208, 95] width 417 height 191
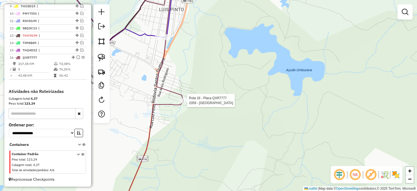
click at [188, 103] on div at bounding box center [186, 100] width 14 height 5
select select "**********"
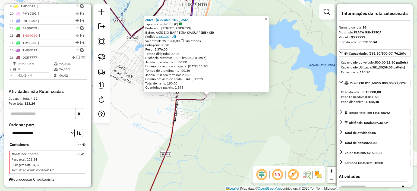
click at [172, 36] on link "18110742" at bounding box center [167, 36] width 18 height 4
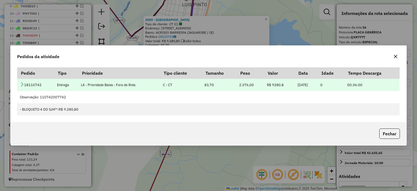
click at [22, 84] on icon at bounding box center [22, 84] width 4 height 4
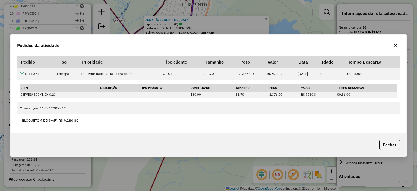
click at [371, 46] on icon "button" at bounding box center [396, 45] width 4 height 4
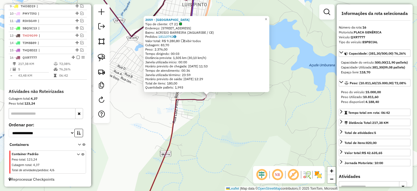
click at [216, 114] on div "2059 - ARENA [GEOGRAPHIC_DATA] Tipo de cliente: [GEOGRAPHIC_DATA] (C) Endereço:…" at bounding box center [208, 95] width 417 height 191
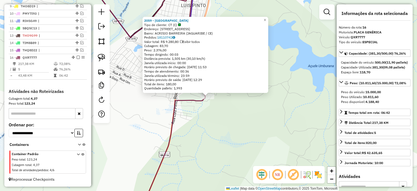
click at [255, 109] on div "2059 - ARENA [GEOGRAPHIC_DATA] Tipo de cliente: [GEOGRAPHIC_DATA] (C) Endereço:…" at bounding box center [208, 95] width 417 height 191
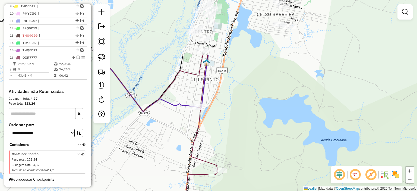
drag, startPoint x: 219, startPoint y: 72, endPoint x: 233, endPoint y: 148, distance: 77.3
click at [233, 148] on div "Janela de atendimento Grade de atendimento Capacidade Transportadoras Veículos …" at bounding box center [208, 95] width 417 height 191
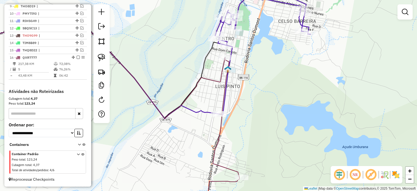
drag, startPoint x: 221, startPoint y: 87, endPoint x: 240, endPoint y: 89, distance: 19.4
click at [240, 89] on div "Janela de atendimento Grade de atendimento Capacidade Transportadoras Veículos …" at bounding box center [208, 95] width 417 height 191
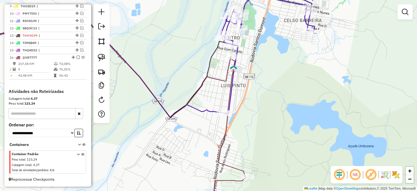
drag, startPoint x: 216, startPoint y: 95, endPoint x: 226, endPoint y: 93, distance: 9.8
click at [226, 93] on div "Janela de atendimento Grade de atendimento Capacidade Transportadoras Veículos …" at bounding box center [208, 95] width 417 height 191
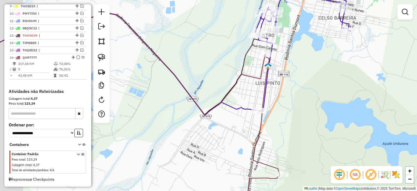
drag, startPoint x: 216, startPoint y: 90, endPoint x: 264, endPoint y: 89, distance: 48.6
click at [263, 89] on div "Janela de atendimento Grade de atendimento Capacidade Transportadoras Veículos …" at bounding box center [208, 95] width 417 height 191
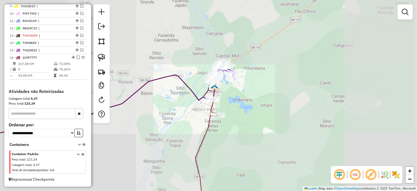
drag, startPoint x: 130, startPoint y: 101, endPoint x: 274, endPoint y: 93, distance: 144.3
click at [217, 93] on icon at bounding box center [87, 142] width 259 height 135
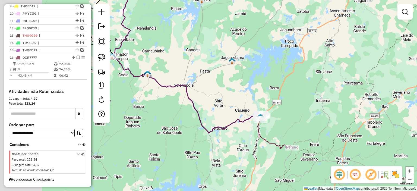
drag, startPoint x: 164, startPoint y: 130, endPoint x: 249, endPoint y: 152, distance: 87.1
click at [250, 153] on div "Janela de atendimento Grade de atendimento Capacidade Transportadoras Veículos …" at bounding box center [208, 95] width 417 height 191
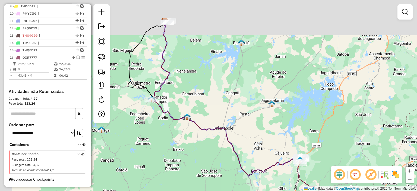
click at [182, 136] on div "Janela de atendimento Grade de atendimento Capacidade Transportadoras Veículos …" at bounding box center [208, 95] width 417 height 191
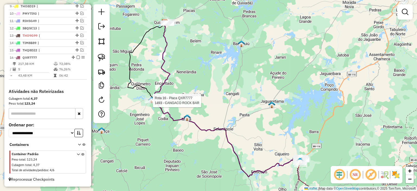
select select "**********"
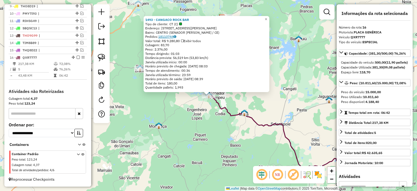
click at [171, 36] on link "18110744" at bounding box center [167, 36] width 18 height 4
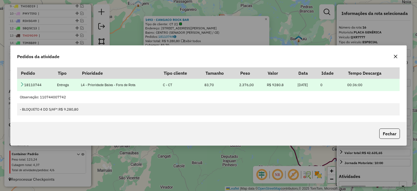
click at [23, 84] on icon at bounding box center [22, 84] width 4 height 4
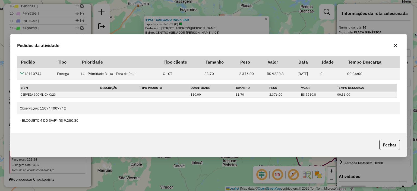
click at [371, 45] on icon "button" at bounding box center [396, 45] width 4 height 4
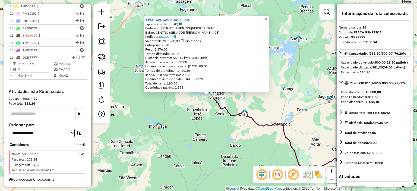
drag, startPoint x: 304, startPoint y: 104, endPoint x: 229, endPoint y: 91, distance: 76.0
click at [229, 91] on div "1493 - CANGACO ROCK BAR Tipo de cliente: CT (C) Endereço: [STREET_ADDRESS][PERS…" at bounding box center [208, 95] width 417 height 191
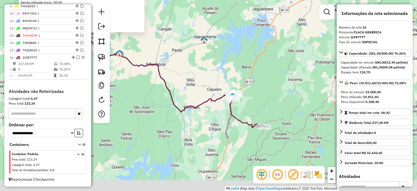
drag, startPoint x: 289, startPoint y: 121, endPoint x: 246, endPoint y: 86, distance: 55.3
click at [246, 86] on div "1493 - CANGACO ROCK BAR Tipo de cliente: CT (C) Endereço: [STREET_ADDRESS][PERS…" at bounding box center [208, 95] width 417 height 191
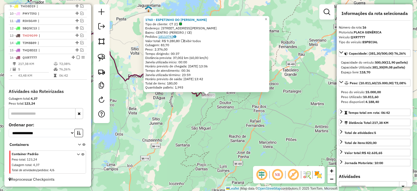
click at [168, 36] on link "18110743" at bounding box center [167, 36] width 18 height 4
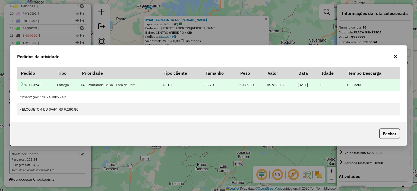
click at [22, 85] on icon at bounding box center [22, 84] width 4 height 4
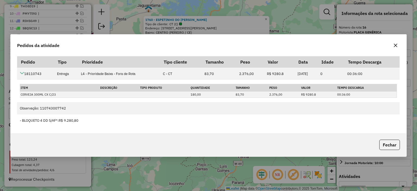
click at [371, 46] on icon "button" at bounding box center [395, 45] width 4 height 4
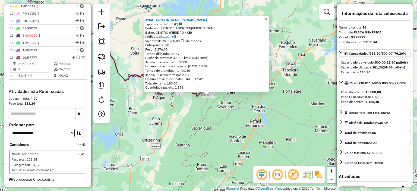
click at [233, 115] on div "1760 - ESPETINHO DO [PERSON_NAME] de cliente: CT (C) Endereço: [STREET_ADDRESS]…" at bounding box center [208, 95] width 417 height 191
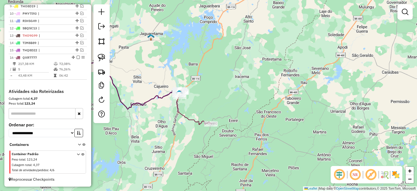
drag, startPoint x: 165, startPoint y: 90, endPoint x: 192, endPoint y: 116, distance: 38.0
click at [176, 127] on div "Janela de atendimento Grade de atendimento Capacidade Transportadoras Veículos …" at bounding box center [208, 95] width 417 height 191
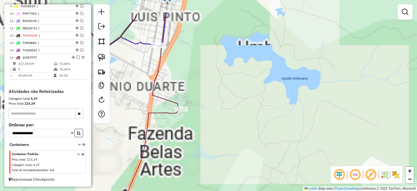
drag, startPoint x: 290, startPoint y: 138, endPoint x: 331, endPoint y: 144, distance: 40.6
click at [326, 144] on div "Janela de atendimento Grade de atendimento Capacidade Transportadoras Veículos …" at bounding box center [208, 95] width 417 height 191
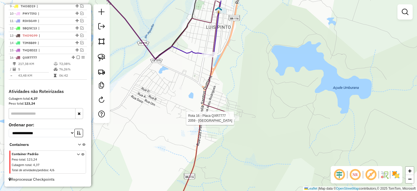
click at [228, 121] on div at bounding box center [233, 117] width 14 height 5
select select "**********"
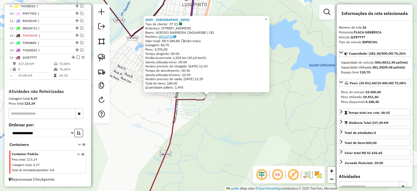
click at [167, 37] on link "18110742" at bounding box center [167, 36] width 18 height 4
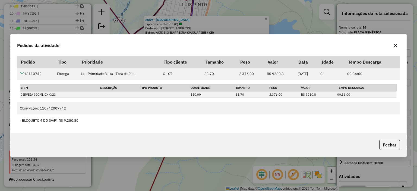
click at [371, 45] on icon "button" at bounding box center [395, 45] width 4 height 4
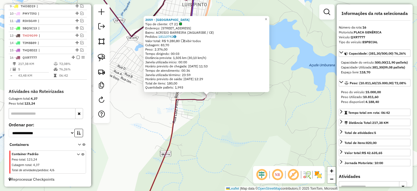
click at [243, 126] on div "2059 - ARENA [GEOGRAPHIC_DATA] Tipo de cliente: [GEOGRAPHIC_DATA] (C) Endereço:…" at bounding box center [208, 95] width 417 height 191
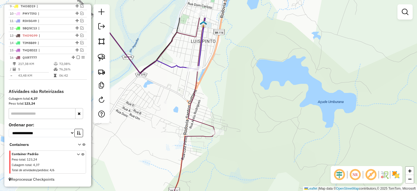
drag, startPoint x: 239, startPoint y: 106, endPoint x: 258, endPoint y: 143, distance: 41.8
click at [256, 158] on div "Janela de atendimento Grade de atendimento Capacidade Transportadoras Veículos …" at bounding box center [208, 95] width 417 height 191
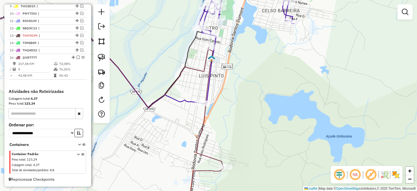
drag, startPoint x: 229, startPoint y: 83, endPoint x: 208, endPoint y: 103, distance: 28.4
click at [228, 107] on div "Janela de atendimento Grade de atendimento Capacidade Transportadoras Veículos …" at bounding box center [208, 95] width 417 height 191
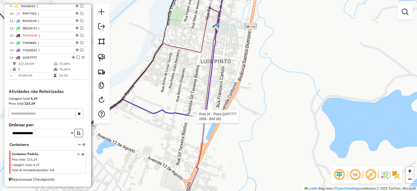
select select "**********"
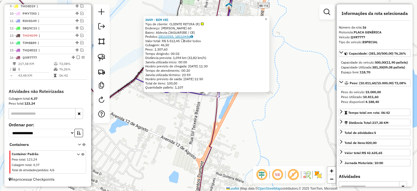
click at [169, 37] on link "18110355, 18110436" at bounding box center [175, 36] width 35 height 4
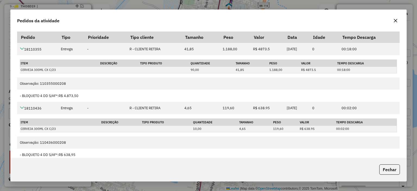
click at [371, 21] on icon "button" at bounding box center [395, 20] width 4 height 4
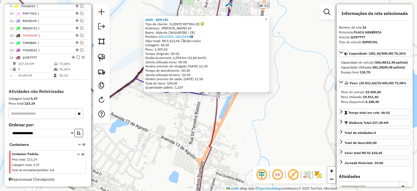
click at [245, 107] on div "2659 - BIM VEI Tipo de cliente: CLIENTE RETIRA (R) Endereço: [PERSON_NAME] DIOG…" at bounding box center [208, 95] width 417 height 191
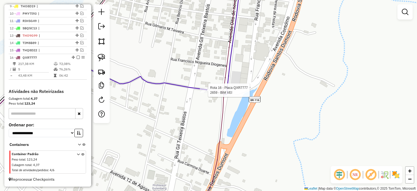
select select "**********"
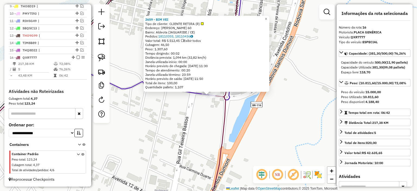
click at [299, 58] on div "2659 - BIM VEI Tipo de cliente: CLIENTE RETIRA (R) Endereço: [PERSON_NAME] DIOG…" at bounding box center [208, 95] width 417 height 191
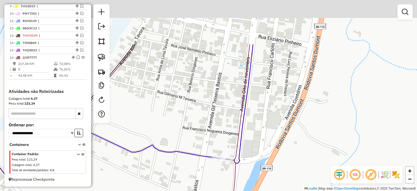
drag, startPoint x: 258, startPoint y: 34, endPoint x: 262, endPoint y: 106, distance: 71.2
click at [273, 110] on div "Janela de atendimento Grade de atendimento Capacidade Transportadoras Veículos …" at bounding box center [208, 95] width 417 height 191
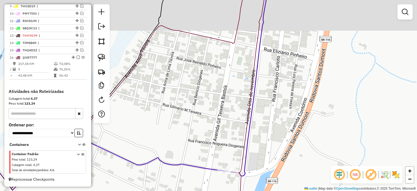
drag, startPoint x: 215, startPoint y: 79, endPoint x: 218, endPoint y: 134, distance: 55.2
click at [217, 134] on div "Janela de atendimento Grade de atendimento Capacidade Transportadoras Veículos …" at bounding box center [208, 95] width 417 height 191
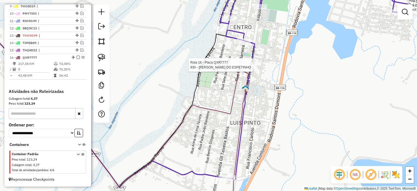
select select "**********"
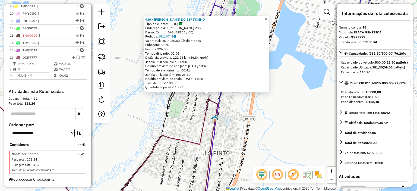
click at [168, 34] on link "18110741" at bounding box center [167, 36] width 18 height 4
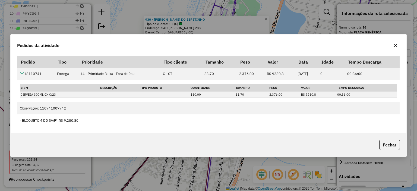
click at [371, 44] on icon "button" at bounding box center [395, 45] width 4 height 4
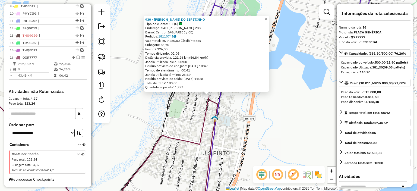
click at [218, 106] on icon at bounding box center [88, 136] width 260 height 148
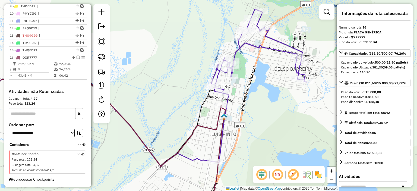
drag, startPoint x: 229, startPoint y: 133, endPoint x: 223, endPoint y: 107, distance: 27.1
click at [223, 107] on div "Janela de atendimento Grade de atendimento Capacidade Transportadoras Veículos …" at bounding box center [208, 95] width 417 height 191
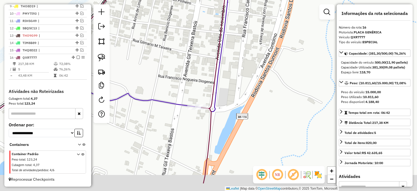
drag, startPoint x: 208, startPoint y: 121, endPoint x: 177, endPoint y: 102, distance: 36.8
click at [165, 96] on div "Janela de atendimento Grade de atendimento Capacidade Transportadoras Veículos …" at bounding box center [208, 95] width 417 height 191
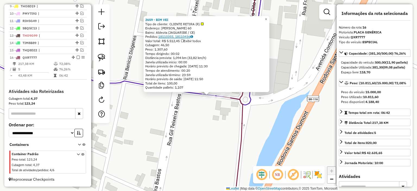
click at [178, 37] on link "18110355, 18110436" at bounding box center [175, 36] width 35 height 4
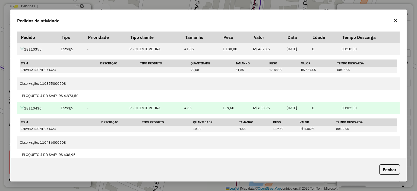
drag, startPoint x: 48, startPoint y: 108, endPoint x: 26, endPoint y: 109, distance: 22.3
click at [26, 109] on td "18110436" at bounding box center [37, 108] width 41 height 12
copy td "18110436"
